Goal: Task Accomplishment & Management: Use online tool/utility

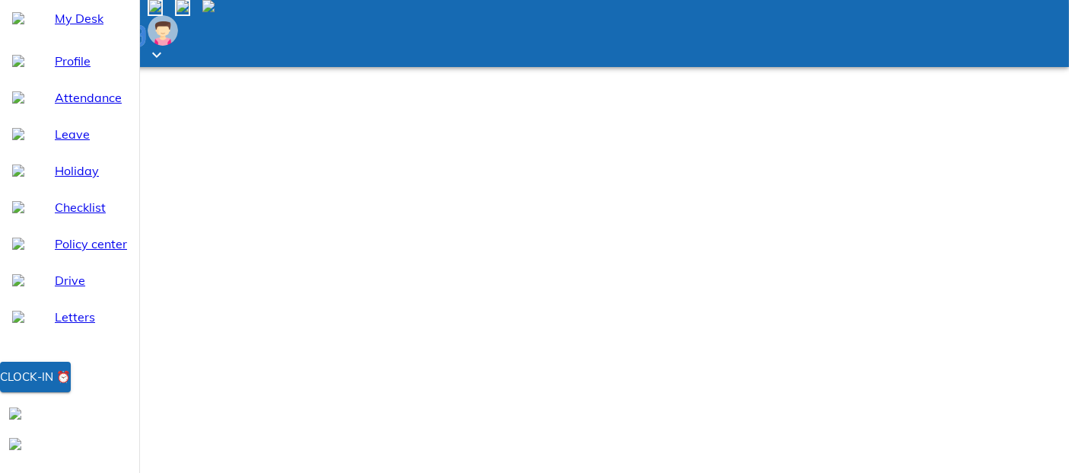
click at [71, 387] on div "Clock-in ⏰" at bounding box center [35, 377] width 71 height 20
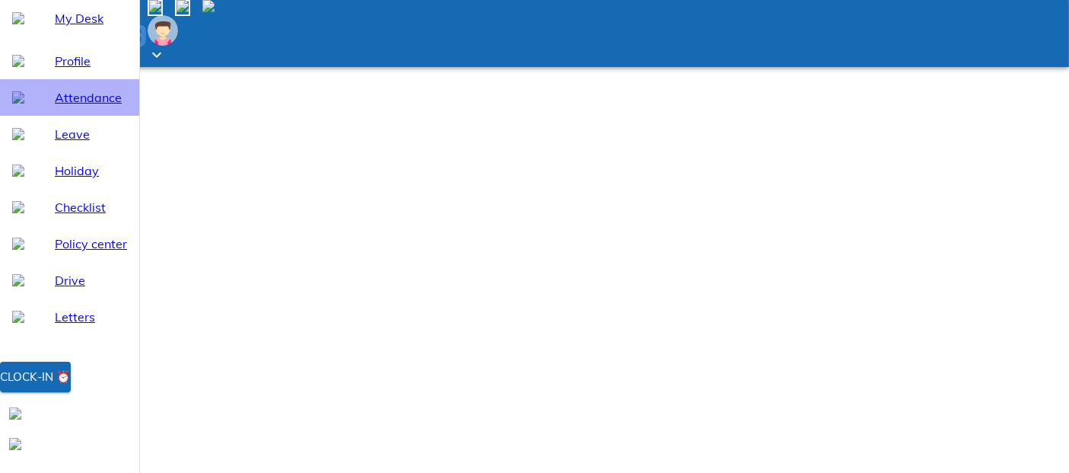
click at [72, 107] on span "Attendance" at bounding box center [91, 97] width 72 height 18
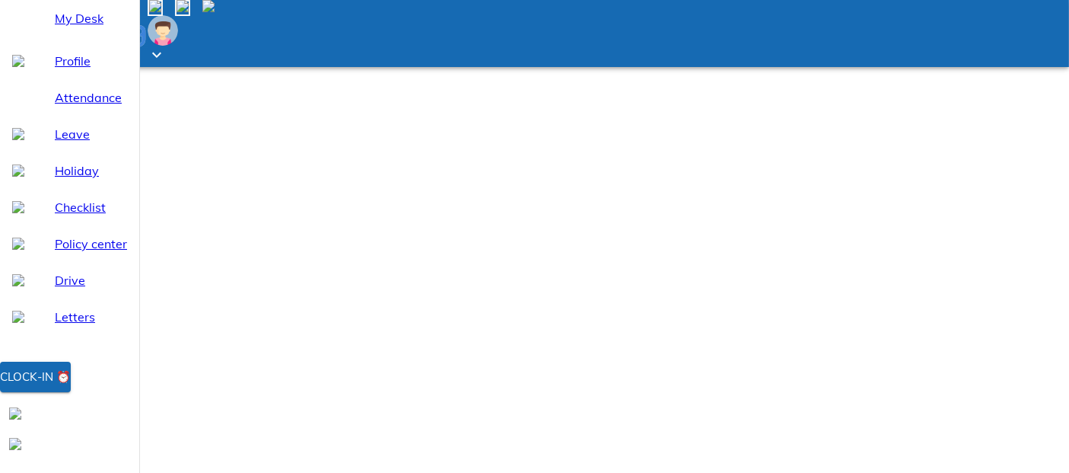
select select "9"
click at [71, 387] on div "Clock-in ⏰" at bounding box center [35, 377] width 71 height 20
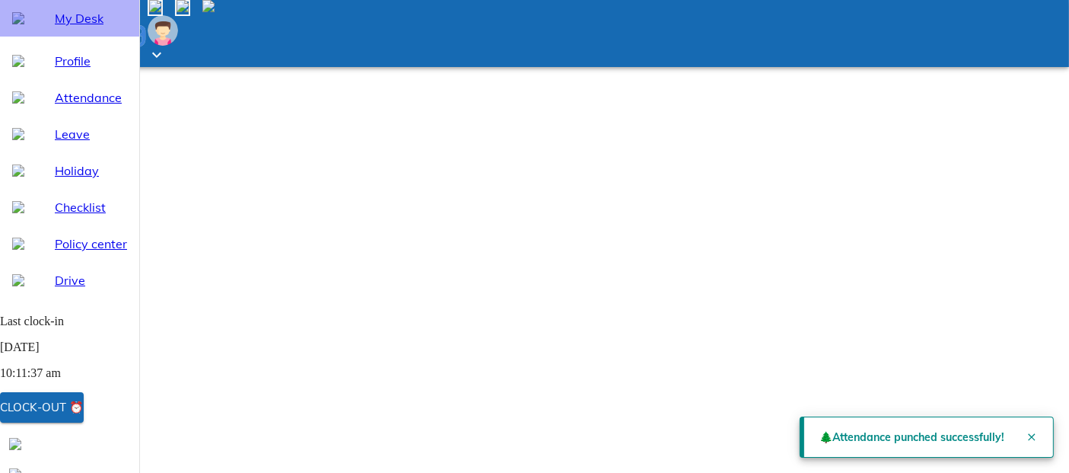
click at [88, 27] on span "My Desk" at bounding box center [91, 18] width 72 height 18
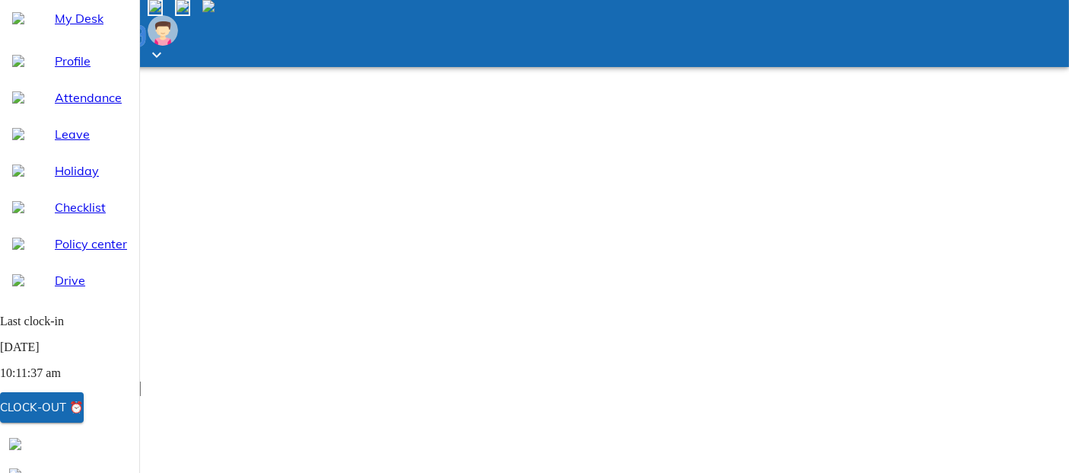
scroll to position [97, 0]
